Goal: Obtain resource: Download file/media

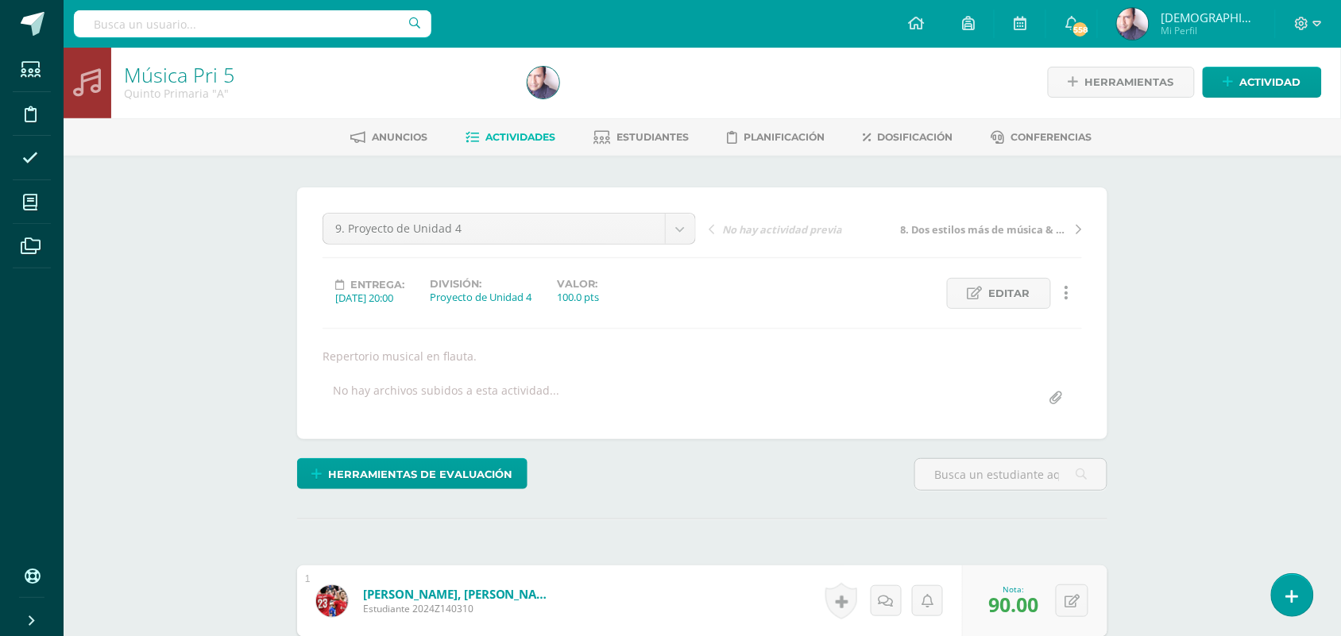
scroll to position [2, 0]
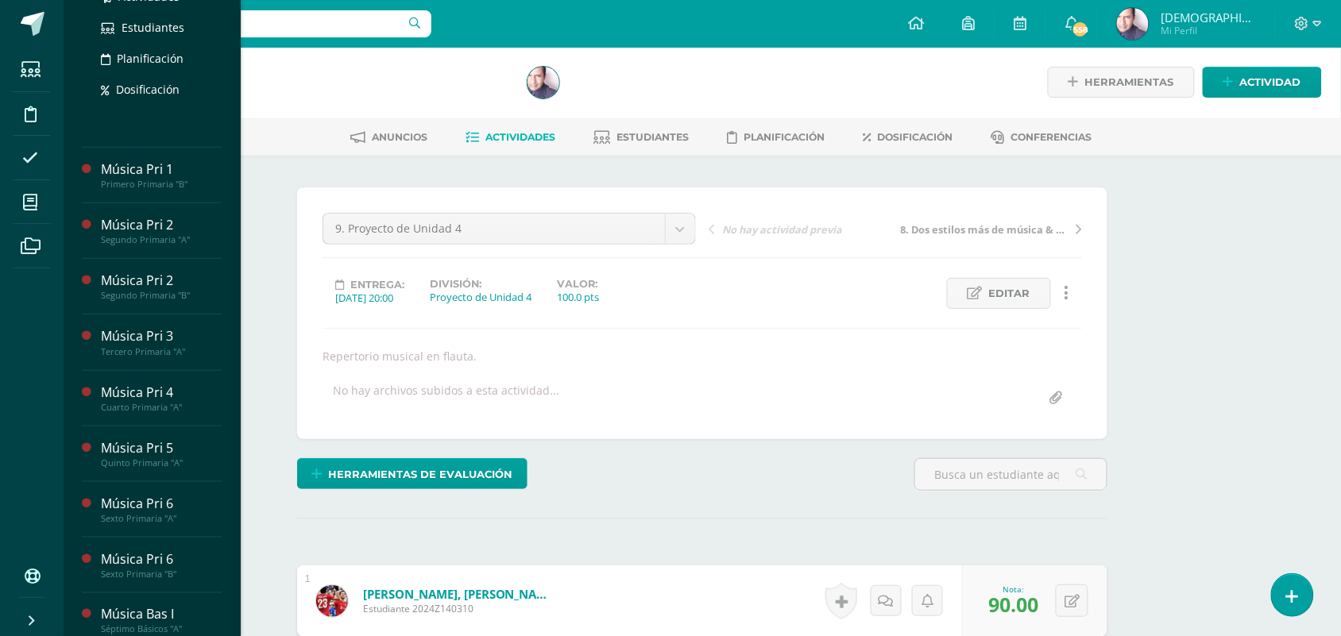
scroll to position [298, 0]
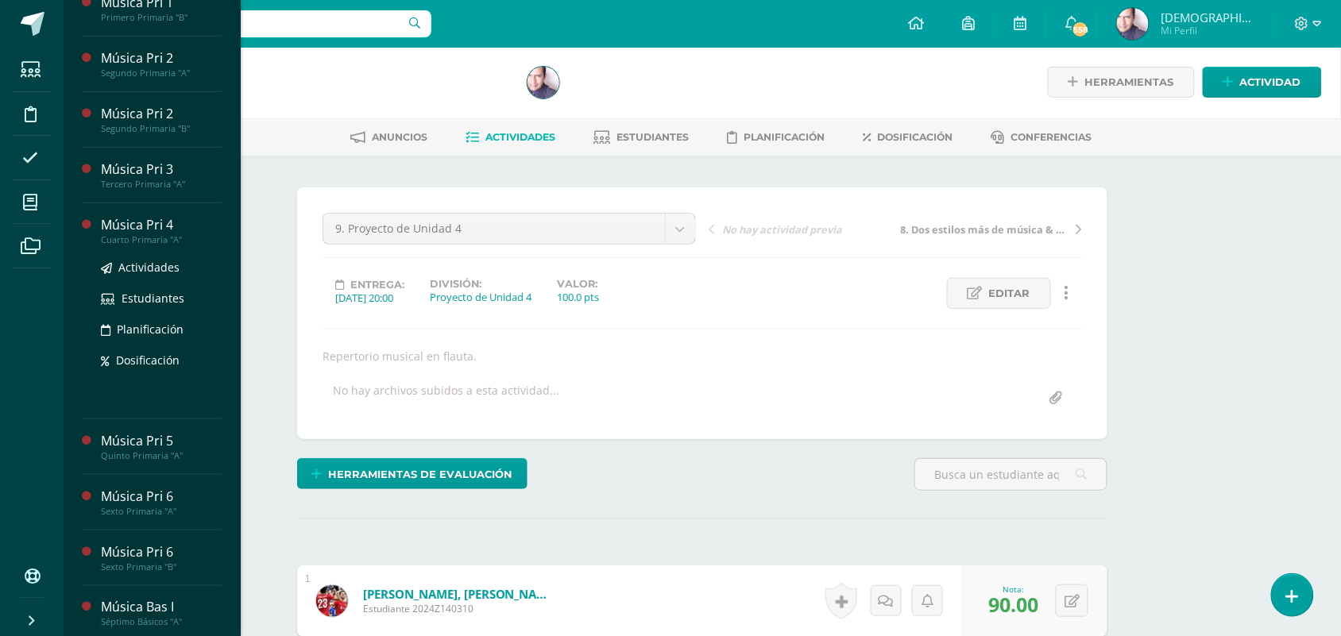
click at [132, 234] on div "Música Pri 4" at bounding box center [161, 225] width 121 height 18
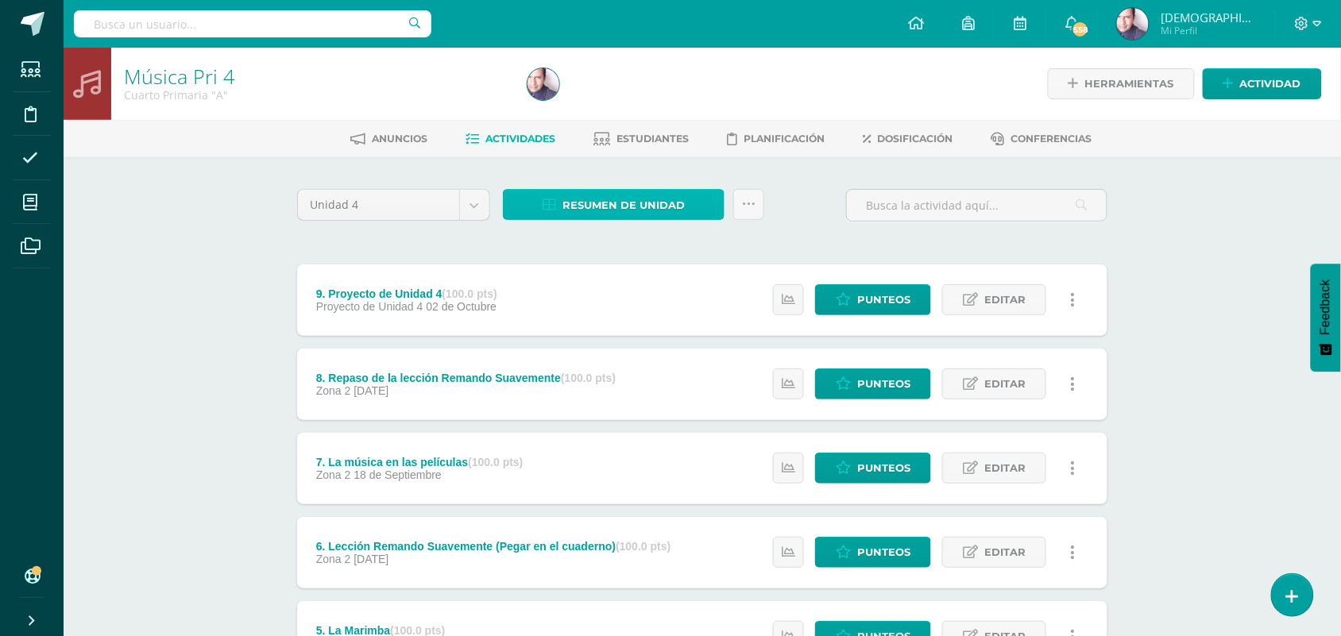
click at [621, 207] on span "Resumen de unidad" at bounding box center [624, 205] width 122 height 29
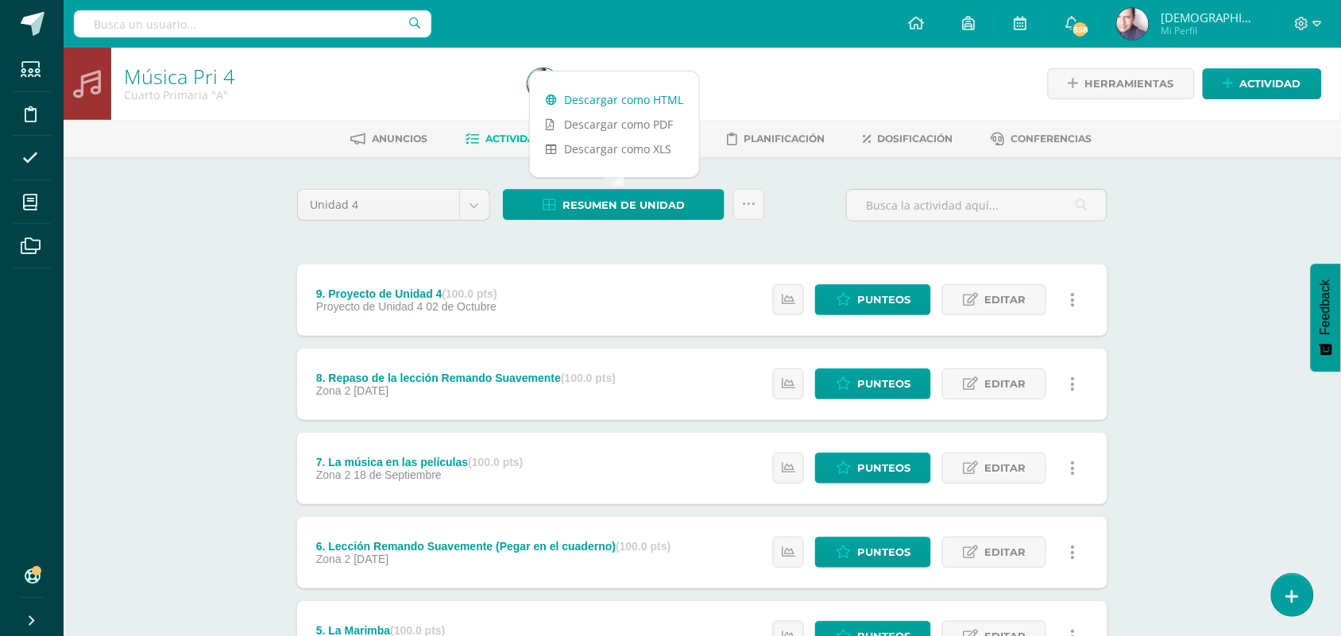
click at [621, 99] on link "Descargar como HTML" at bounding box center [614, 99] width 169 height 25
